Goal: Information Seeking & Learning: Learn about a topic

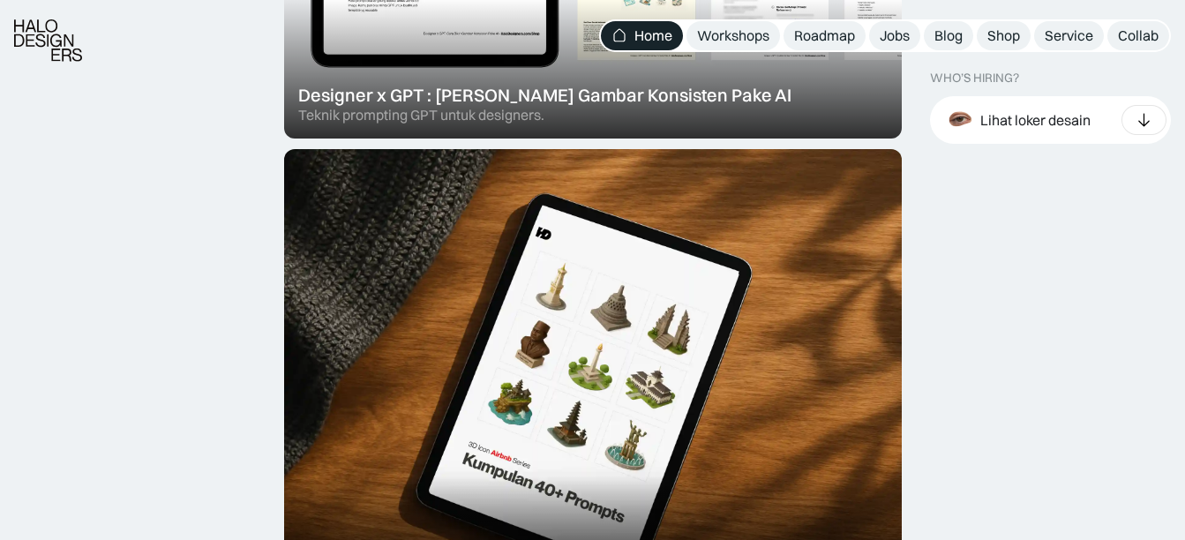
scroll to position [1466, 0]
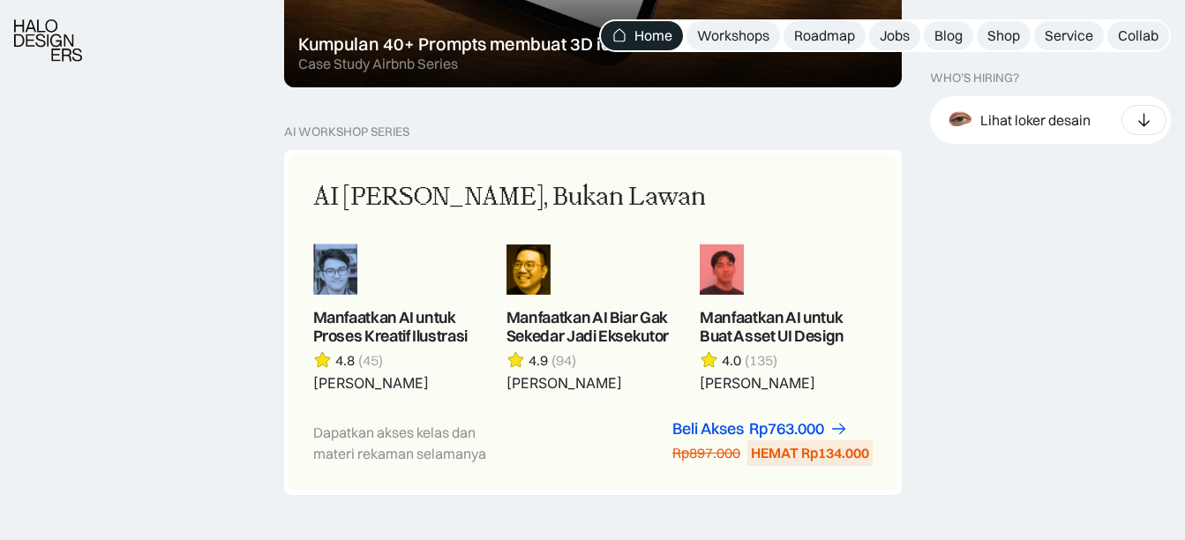
click at [919, 42] on nav "Home Workshops Roadmap Jobs Blog Shop Service Collab" at bounding box center [885, 35] width 572 height 33
click at [894, 41] on div "Jobs" at bounding box center [895, 35] width 30 height 19
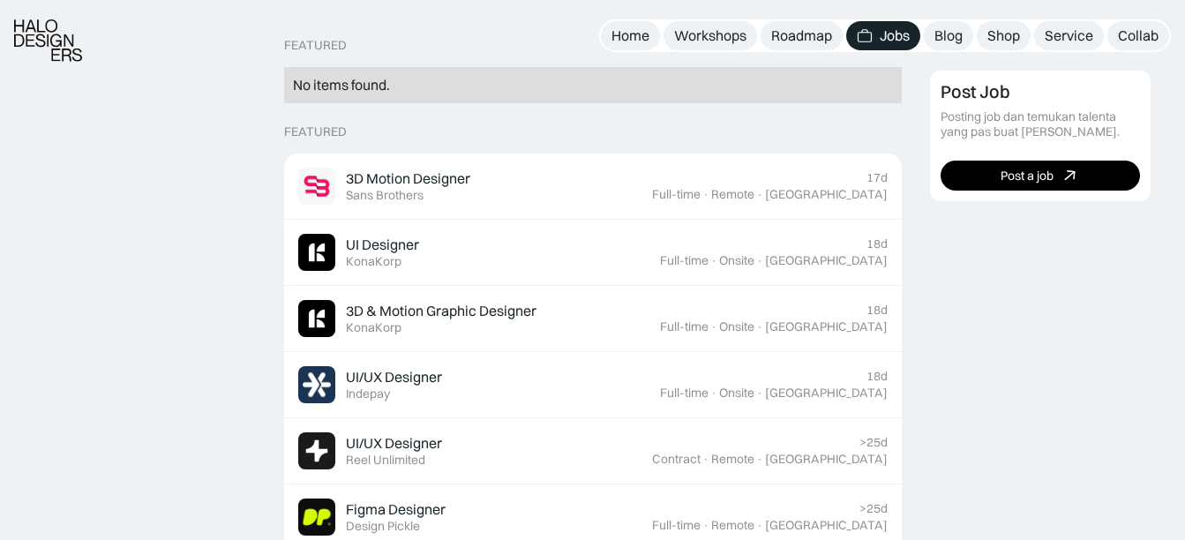
scroll to position [529, 0]
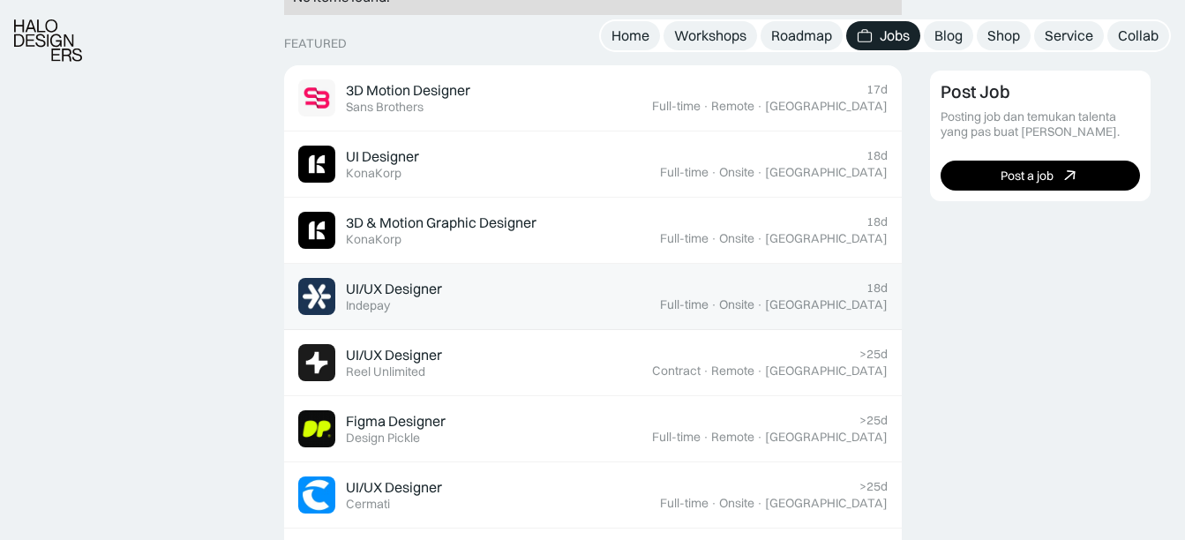
click at [438, 310] on div "UI/UX Designer Featured Indepay" at bounding box center [394, 297] width 96 height 34
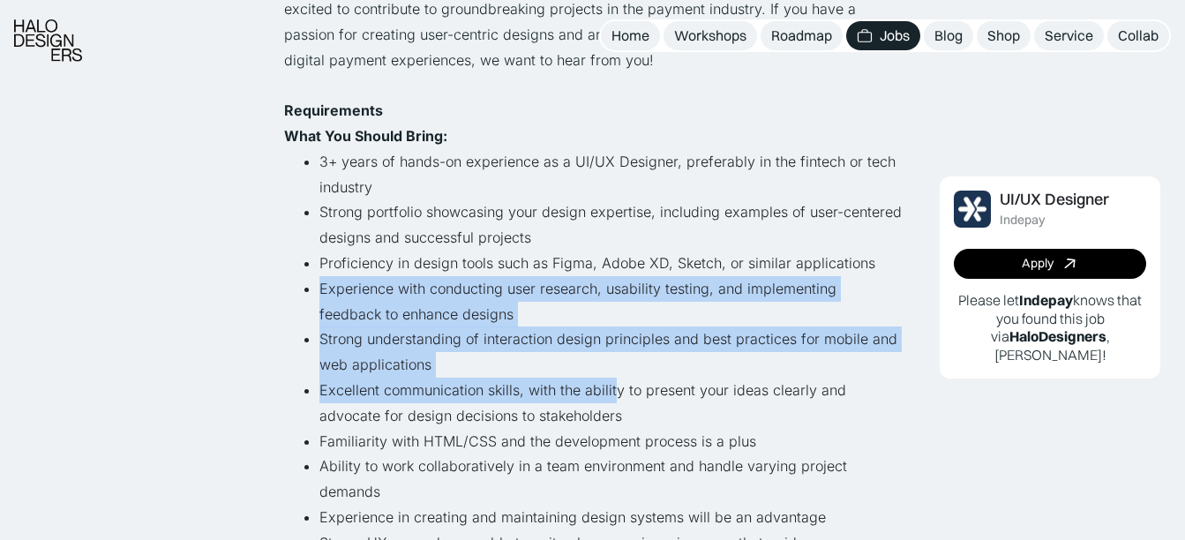
scroll to position [618, 0]
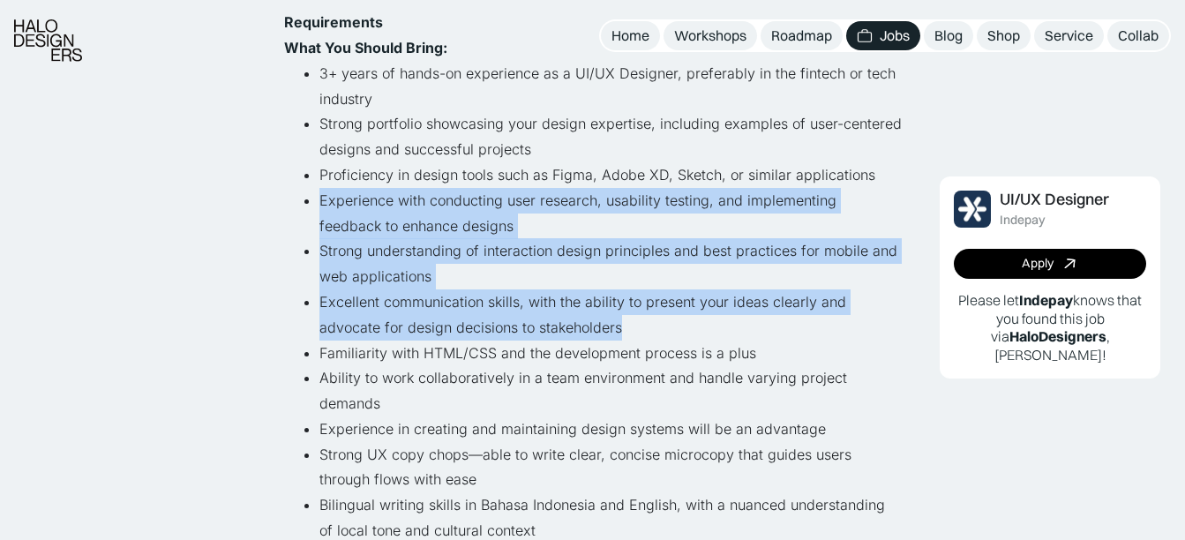
drag, startPoint x: 320, startPoint y: 292, endPoint x: 647, endPoint y: 333, distance: 328.9
click at [647, 333] on ul "3+ years of hands-on experience as a UI/UX Designer, preferably in the fintech …" at bounding box center [593, 315] width 618 height 508
copy ul "Experience with conducting user research, usability testing, and implementing f…"
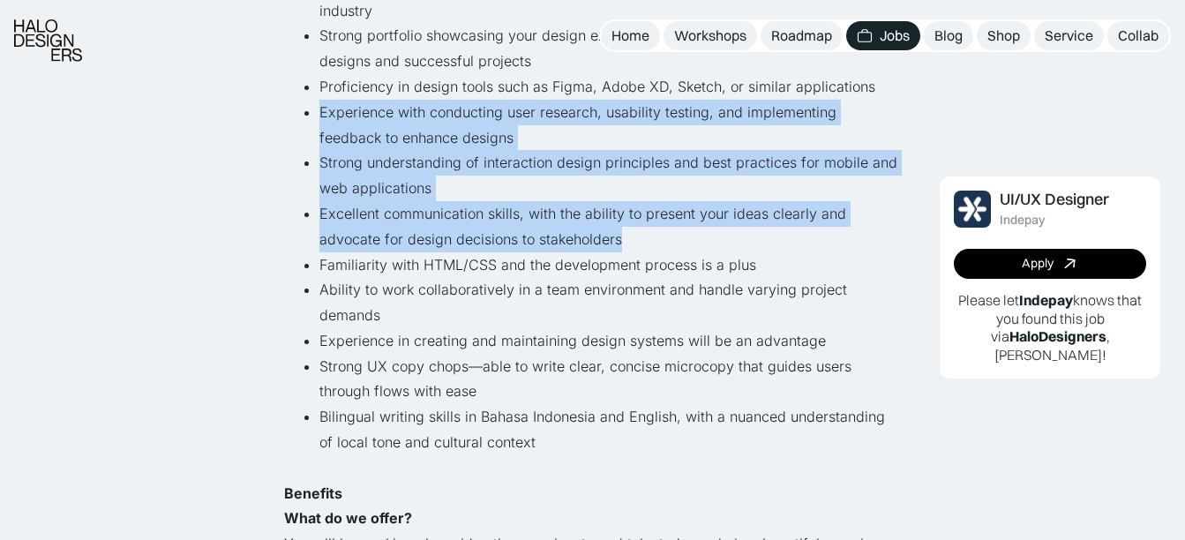
scroll to position [794, 0]
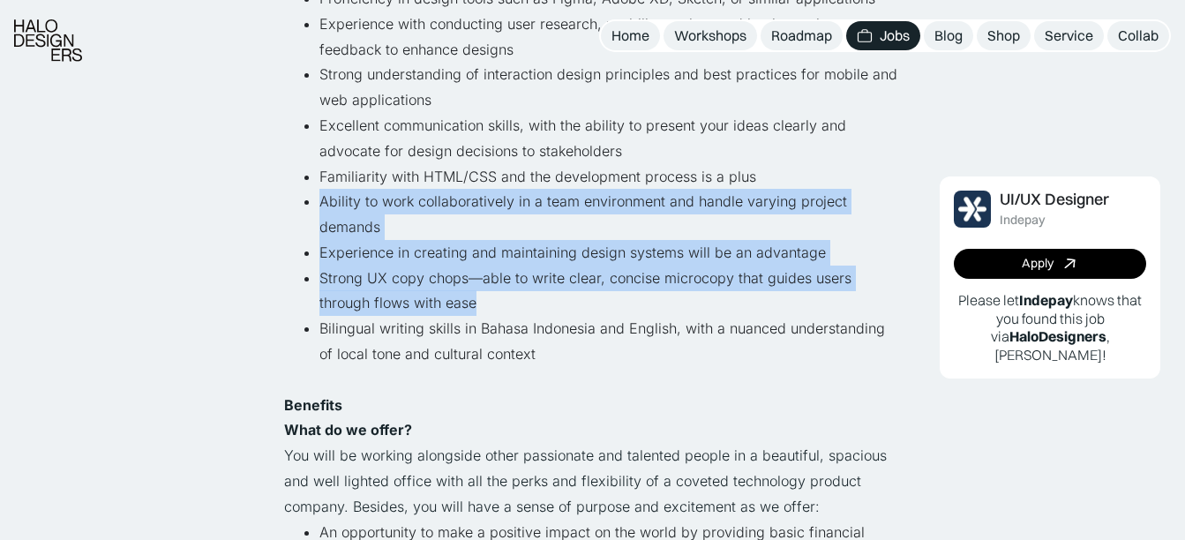
drag, startPoint x: 316, startPoint y: 199, endPoint x: 518, endPoint y: 303, distance: 227.3
click at [518, 303] on ul "3+ years of hands-on experience as a UI/UX Designer, preferably in the fintech …" at bounding box center [593, 138] width 618 height 508
copy ul "Ability to work collaboratively in a team environment and handle varying projec…"
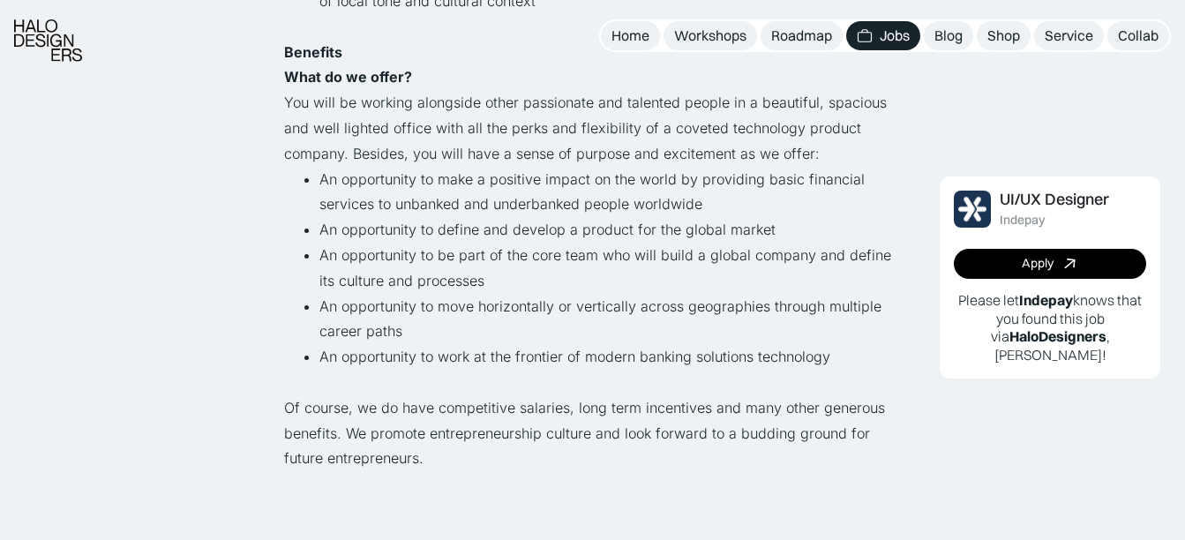
scroll to position [1500, 0]
